Goal: Transaction & Acquisition: Purchase product/service

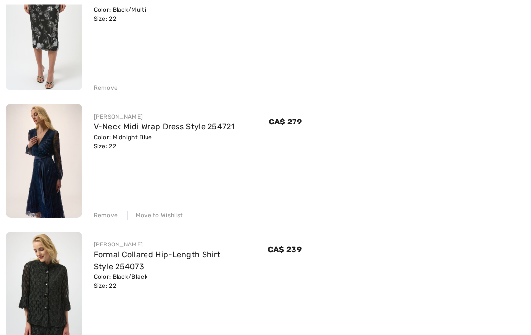
scroll to position [287, 0]
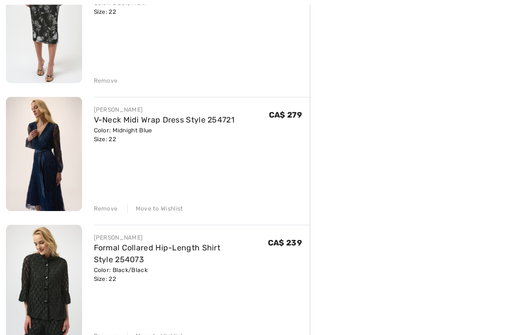
click at [108, 209] on div "Remove" at bounding box center [106, 208] width 24 height 9
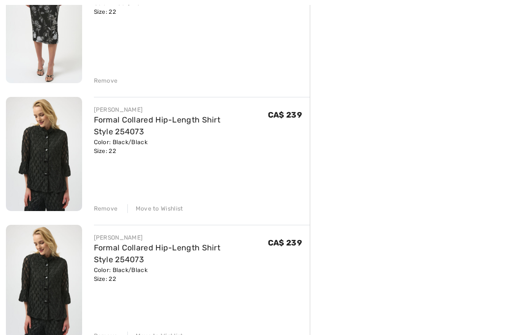
click at [105, 211] on div "Remove" at bounding box center [106, 208] width 24 height 9
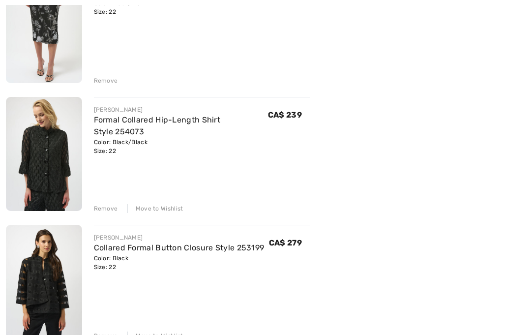
click at [110, 207] on div "Remove" at bounding box center [106, 208] width 24 height 9
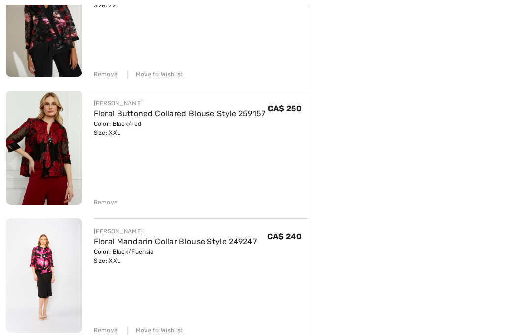
scroll to position [524, 0]
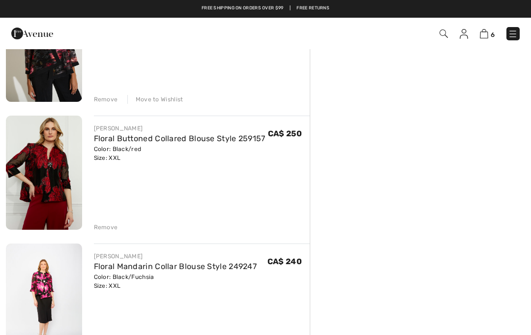
click at [105, 225] on div "Remove" at bounding box center [106, 227] width 24 height 9
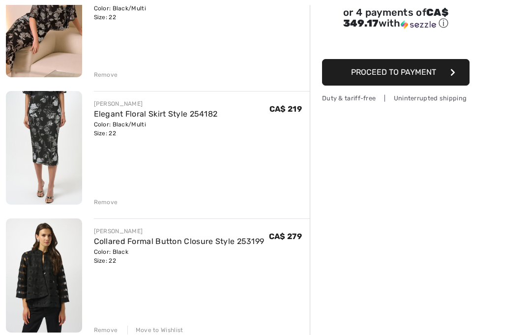
scroll to position [172, 0]
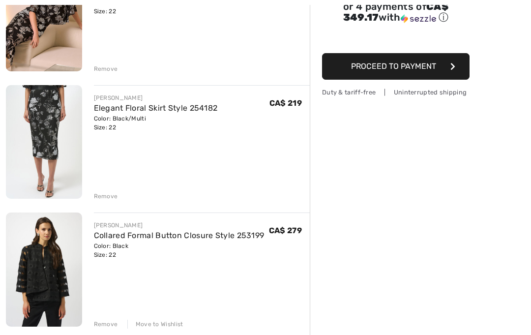
click at [53, 266] on img at bounding box center [44, 269] width 76 height 114
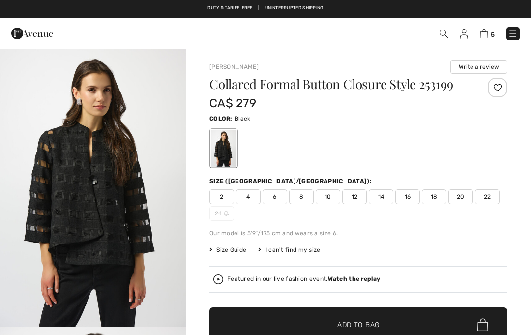
checkbox input "true"
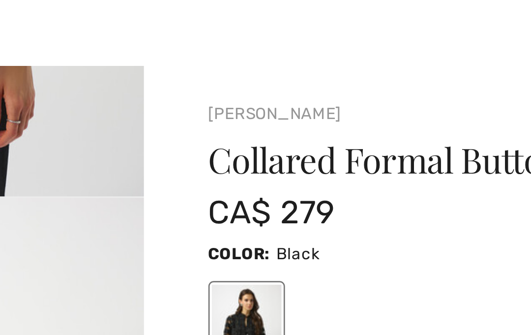
scroll to position [229, 0]
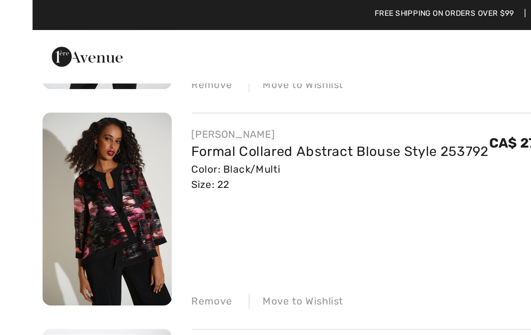
scroll to position [445, 0]
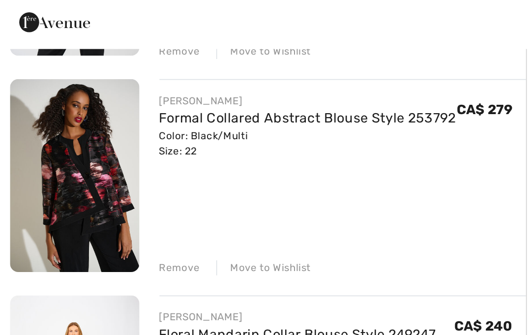
click at [57, 109] on img at bounding box center [44, 124] width 76 height 114
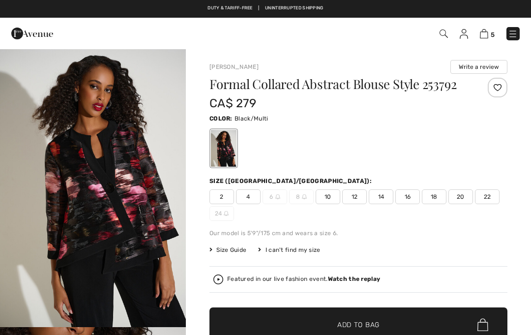
checkbox input "true"
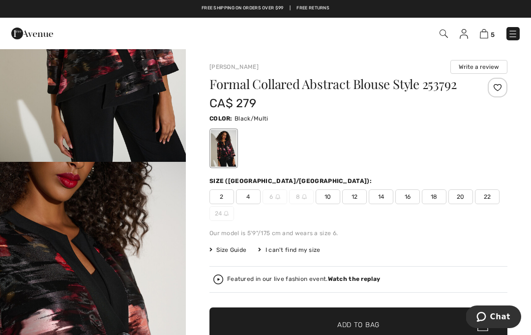
scroll to position [165, 0]
click at [488, 31] on img at bounding box center [484, 33] width 8 height 9
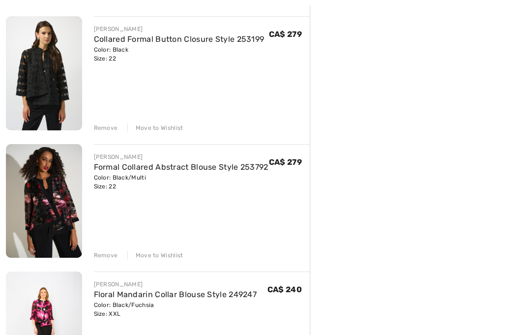
scroll to position [367, 0]
click at [105, 262] on div "[PERSON_NAME] Glamorous Metallic Floral Pullover Style 254181 Color: Black/Mult…" at bounding box center [158, 204] width 304 height 887
click at [106, 256] on div "Remove" at bounding box center [106, 255] width 24 height 9
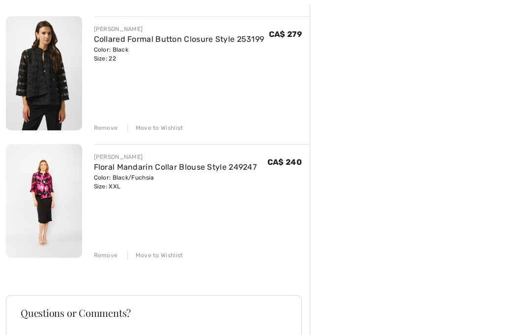
click at [50, 217] on img at bounding box center [44, 201] width 76 height 114
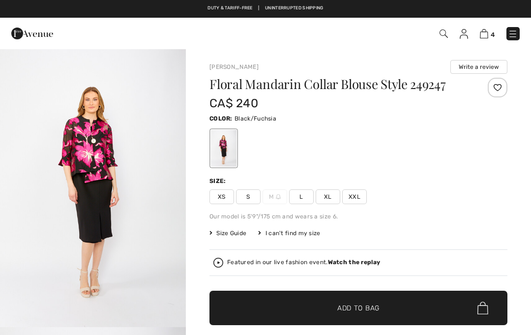
checkbox input "true"
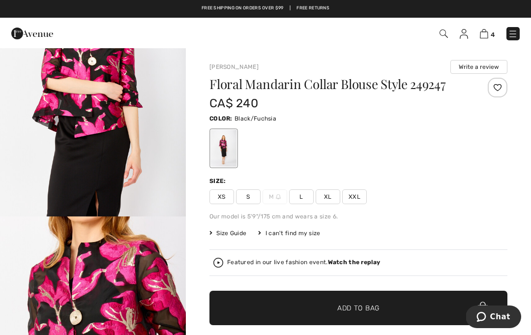
scroll to position [960, 0]
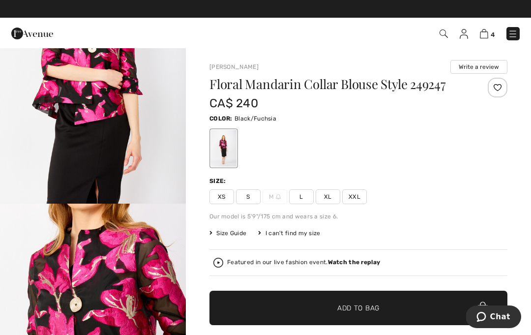
click at [358, 192] on span "XXL" at bounding box center [354, 196] width 25 height 15
click at [256, 307] on span "✔ Added to Bag Add to Bag" at bounding box center [358, 308] width 298 height 34
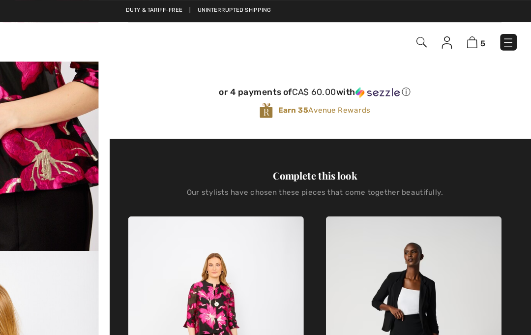
scroll to position [282, 0]
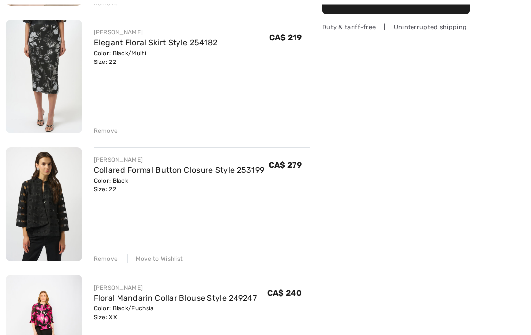
scroll to position [237, 0]
click at [226, 170] on link "Collared Formal Button Closure Style 253199" at bounding box center [179, 169] width 171 height 9
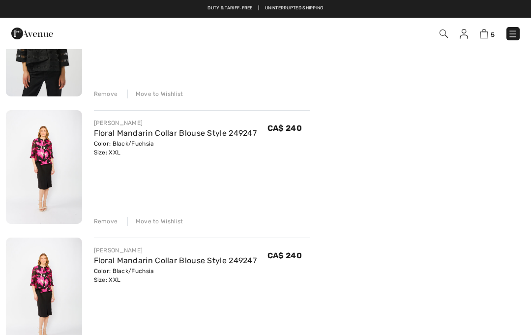
scroll to position [401, 0]
click at [184, 136] on link "Floral Mandarin Collar Blouse Style 249247" at bounding box center [175, 133] width 163 height 9
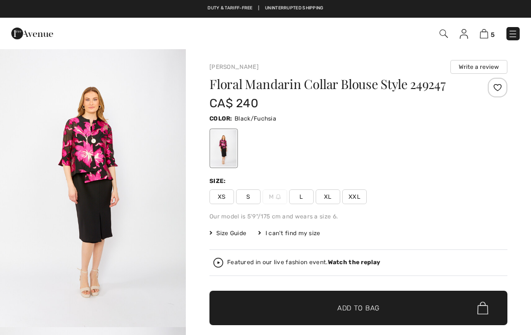
checkbox input "true"
click at [483, 38] on img at bounding box center [484, 33] width 8 height 9
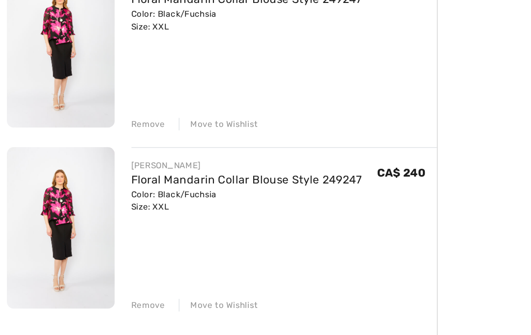
scroll to position [468, 0]
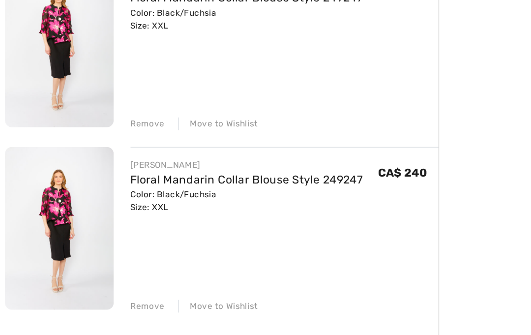
click at [103, 278] on div "Remove" at bounding box center [106, 282] width 24 height 9
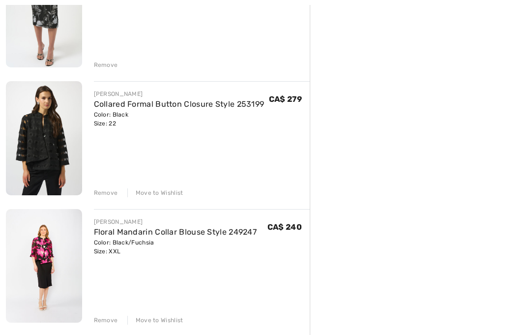
scroll to position [318, 0]
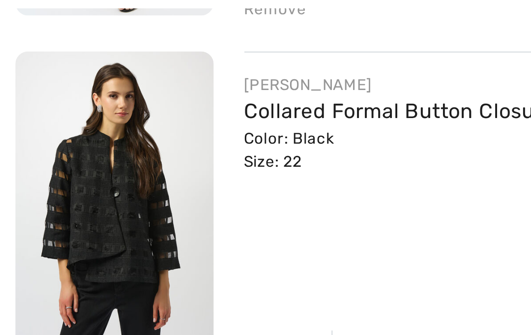
click at [41, 72] on img at bounding box center [44, 123] width 76 height 114
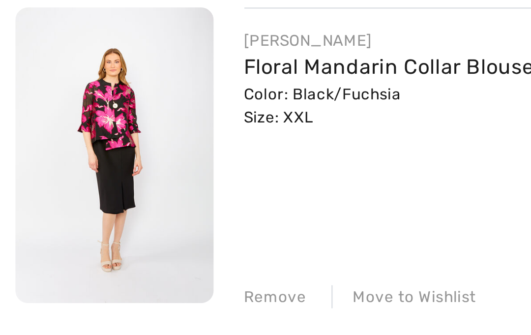
scroll to position [322, 0]
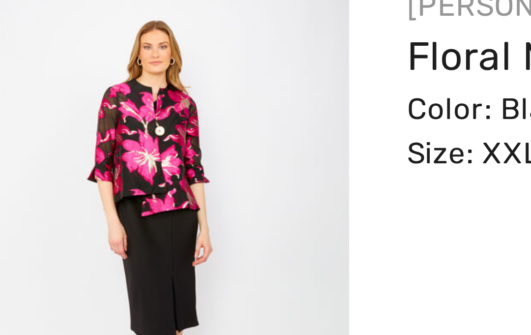
click at [37, 190] on img at bounding box center [44, 247] width 76 height 114
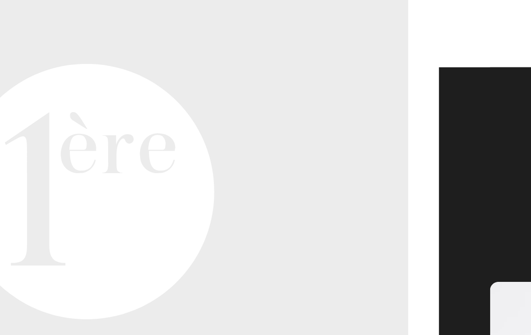
scroll to position [307, 0]
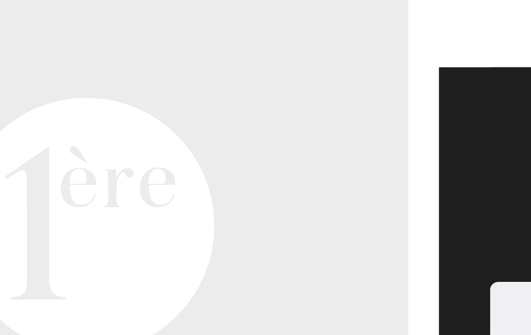
click at [71, 47] on video "Your browser does not support the video tag." at bounding box center [93, 72] width 186 height 93
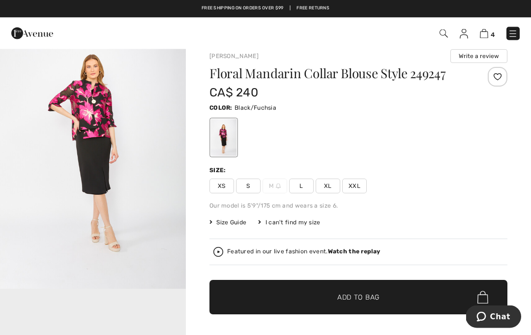
scroll to position [11, 0]
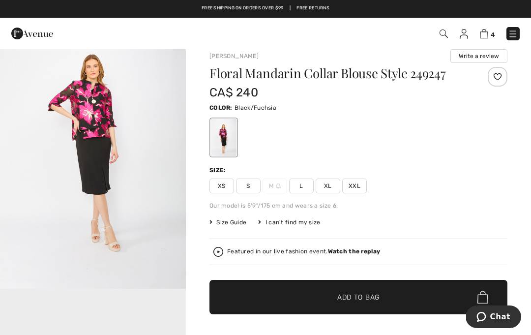
click at [237, 223] on span "Size Guide" at bounding box center [227, 222] width 37 height 9
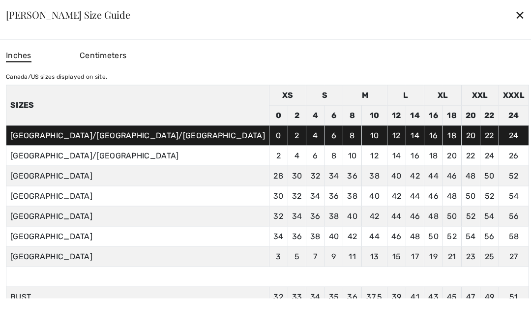
scroll to position [0, 0]
click at [480, 307] on td "49 124" at bounding box center [489, 297] width 19 height 20
click at [480, 327] on td "42 107" at bounding box center [489, 317] width 19 height 20
click at [515, 25] on div "✕" at bounding box center [520, 14] width 10 height 21
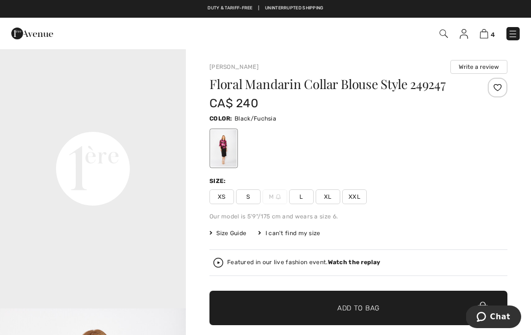
click at [488, 34] on img at bounding box center [484, 33] width 8 height 9
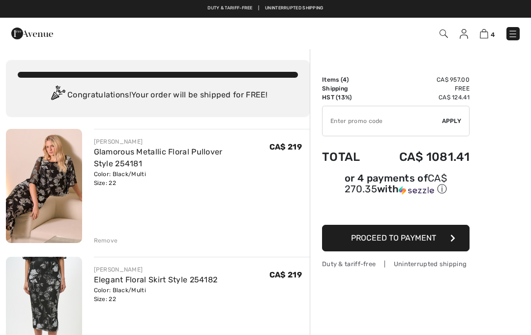
click at [62, 197] on img at bounding box center [44, 186] width 76 height 114
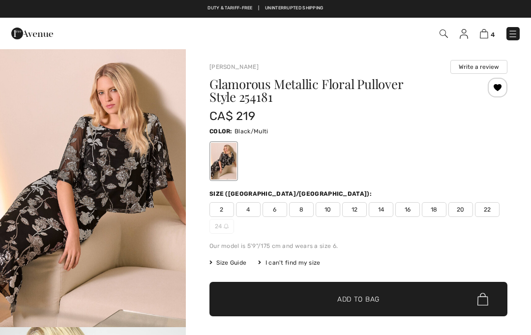
checkbox input "true"
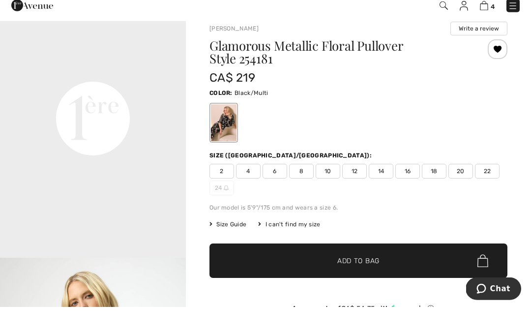
scroll to position [39, 0]
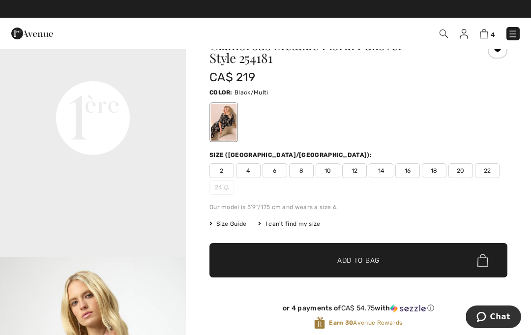
click at [483, 34] on img at bounding box center [484, 33] width 8 height 9
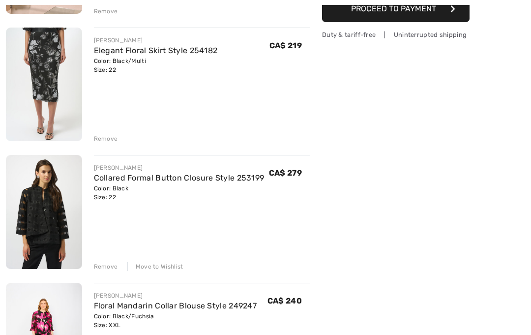
scroll to position [234, 0]
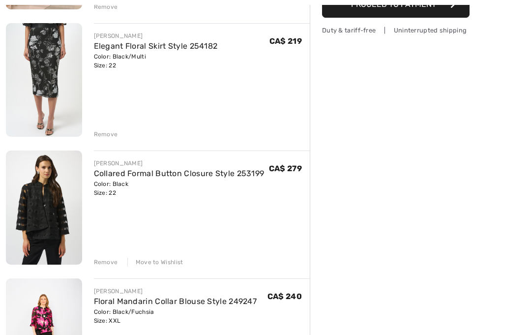
click at [118, 262] on div "Remove Move to Wishlist" at bounding box center [202, 261] width 216 height 11
click at [60, 229] on img at bounding box center [44, 207] width 76 height 114
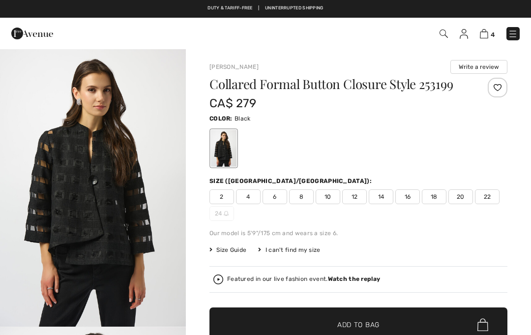
checkbox input "true"
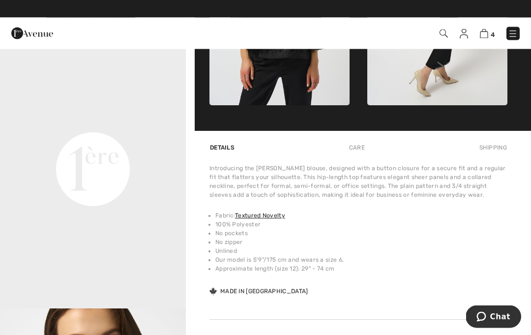
scroll to position [575, 0]
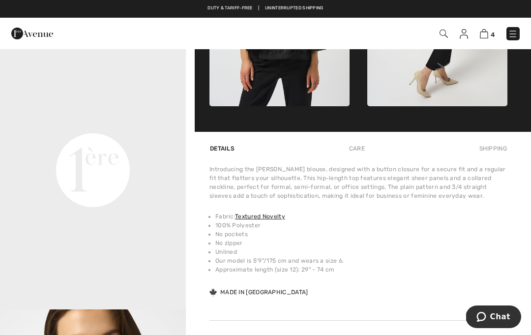
click at [145, 123] on video "Your browser does not support the video tag." at bounding box center [93, 76] width 186 height 93
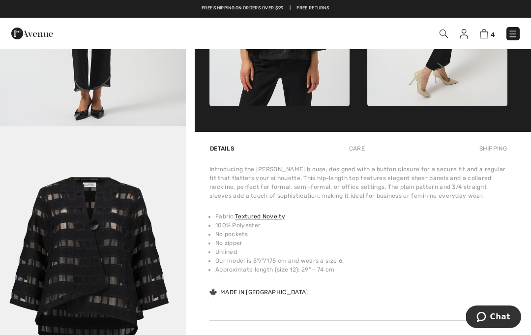
scroll to position [796, 0]
click at [180, 280] on img "5 / 5" at bounding box center [93, 265] width 186 height 279
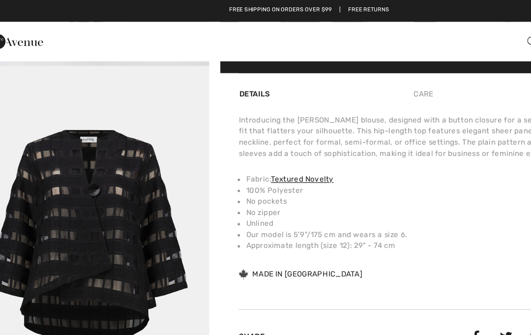
scroll to position [643, 0]
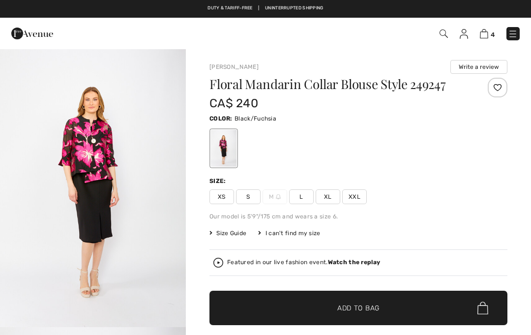
checkbox input "true"
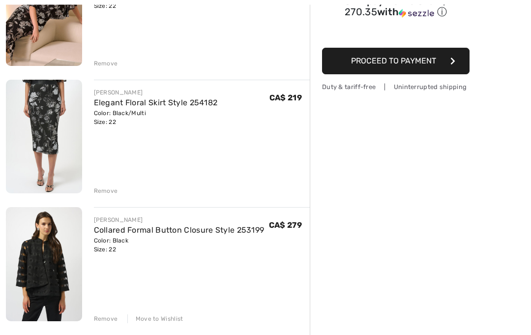
scroll to position [202, 0]
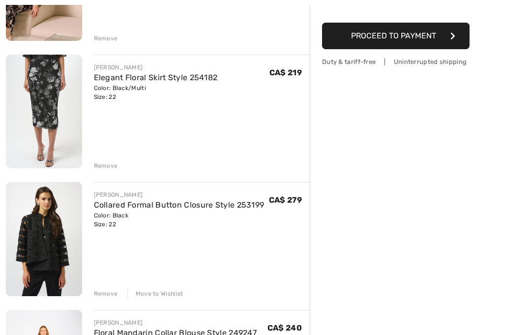
click at [33, 233] on img at bounding box center [44, 239] width 76 height 114
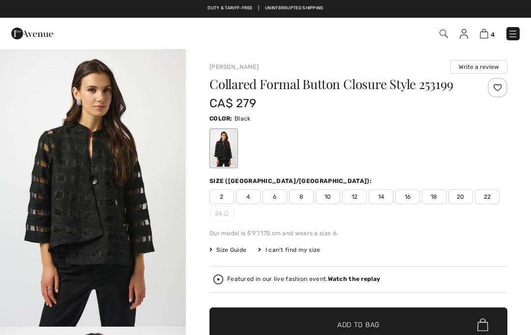
checkbox input "true"
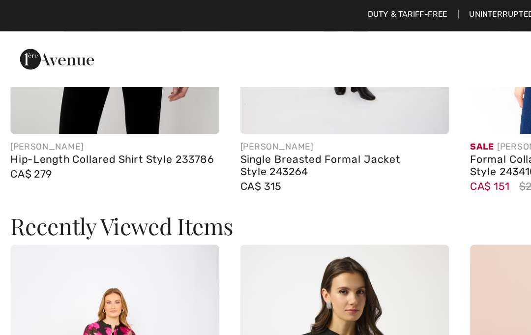
scroll to position [47, 0]
